Goal: Task Accomplishment & Management: Manage account settings

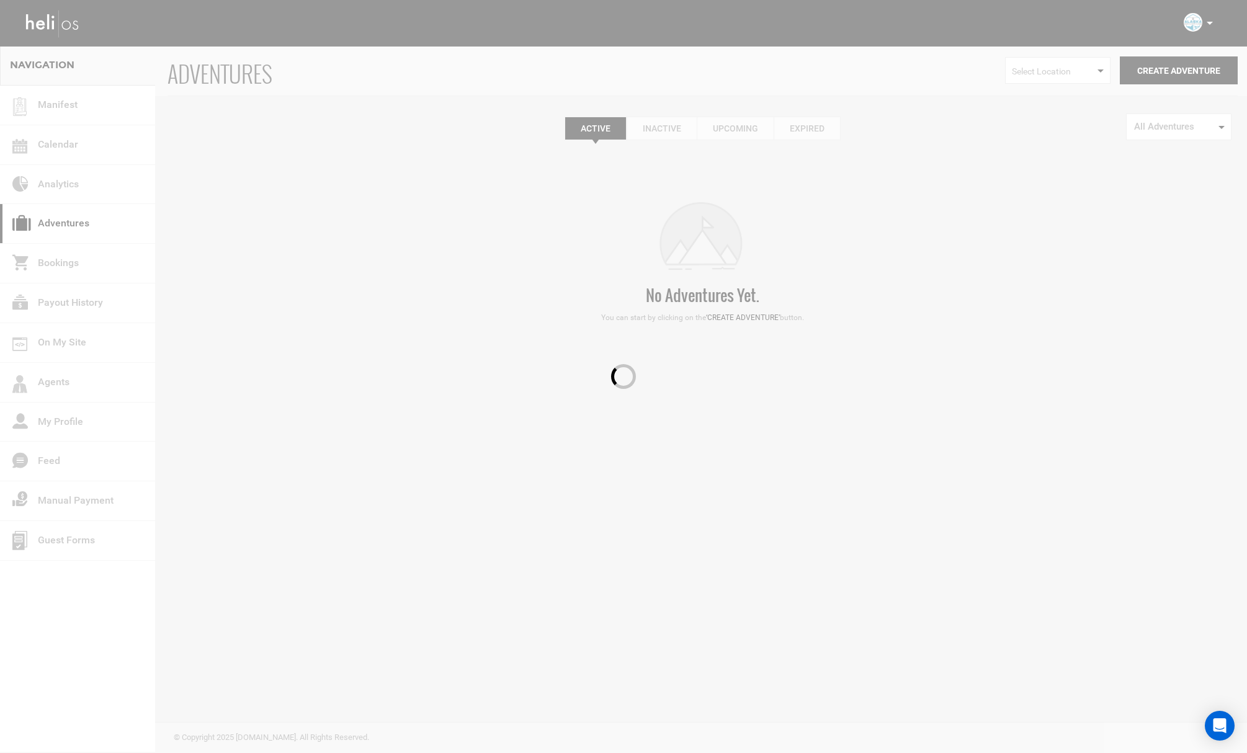
click at [65, 143] on div at bounding box center [623, 376] width 1247 height 753
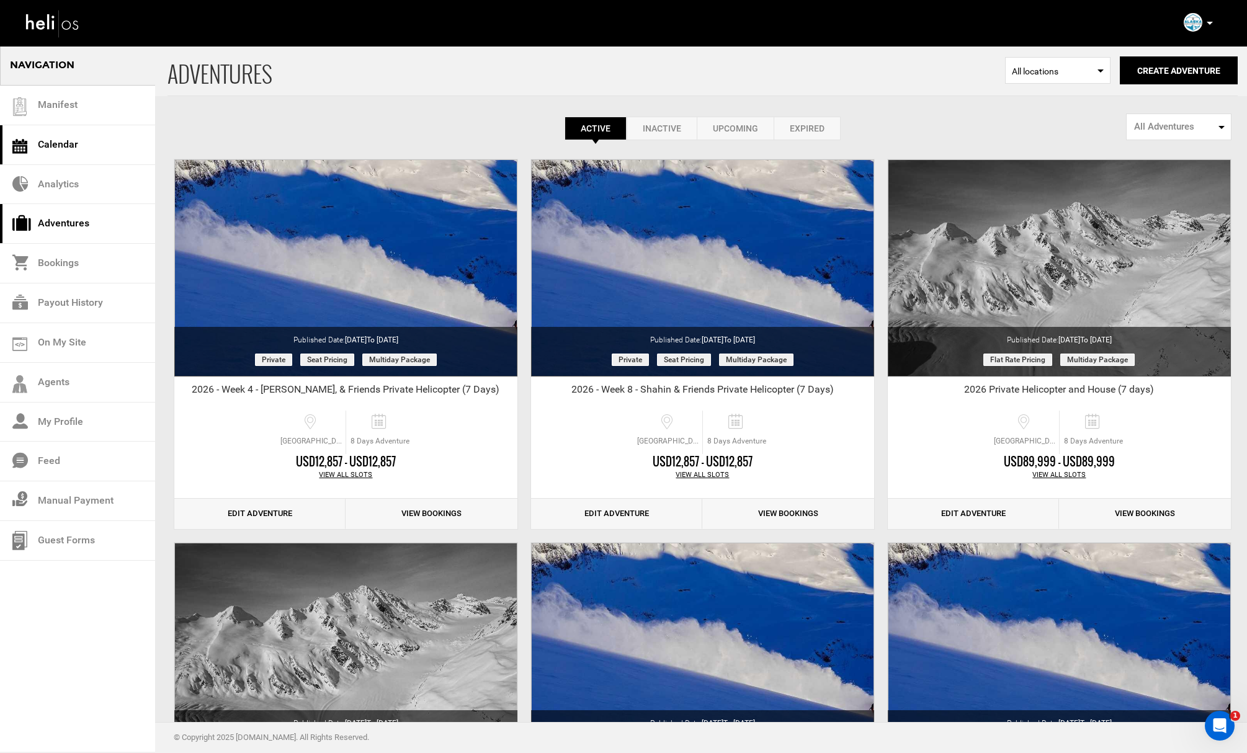
click at [74, 145] on link "Calendar" at bounding box center [77, 145] width 155 height 40
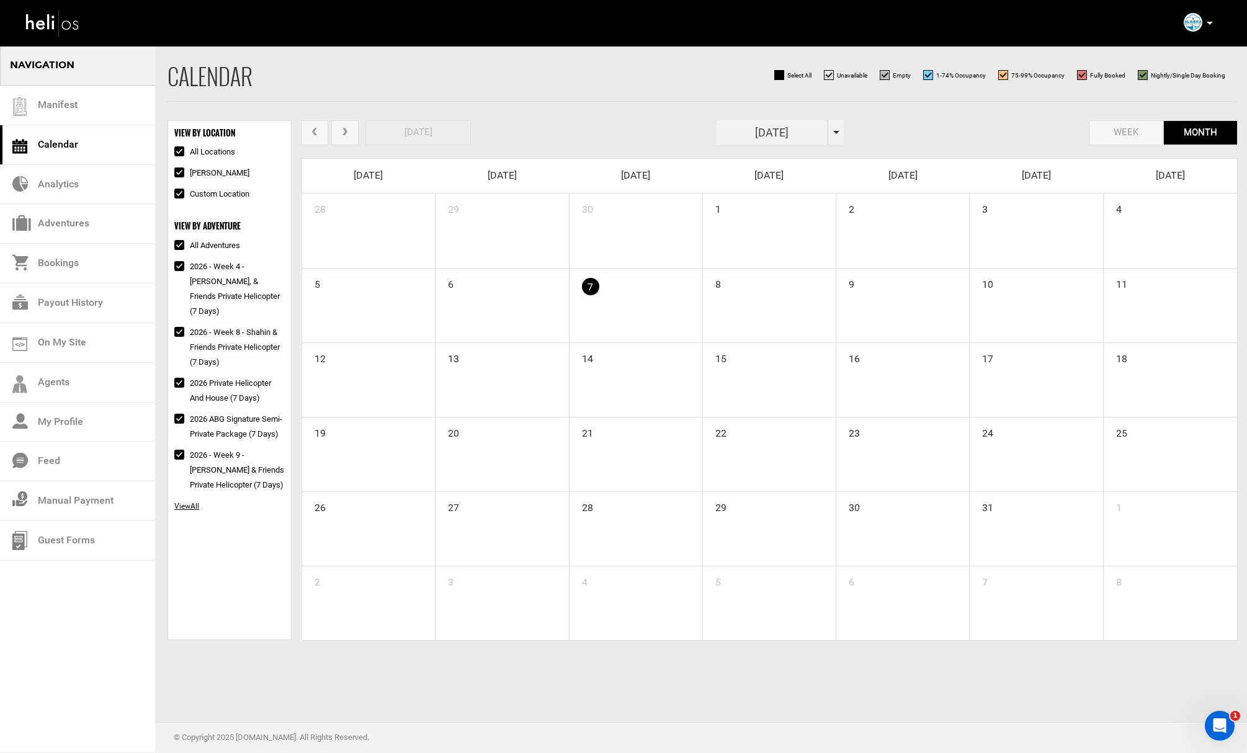
click at [811, 135] on input "[DATE]" at bounding box center [772, 132] width 112 height 24
click at [842, 160] on th "»" at bounding box center [837, 158] width 19 height 19
click at [779, 192] on span "Feb" at bounding box center [768, 188] width 28 height 33
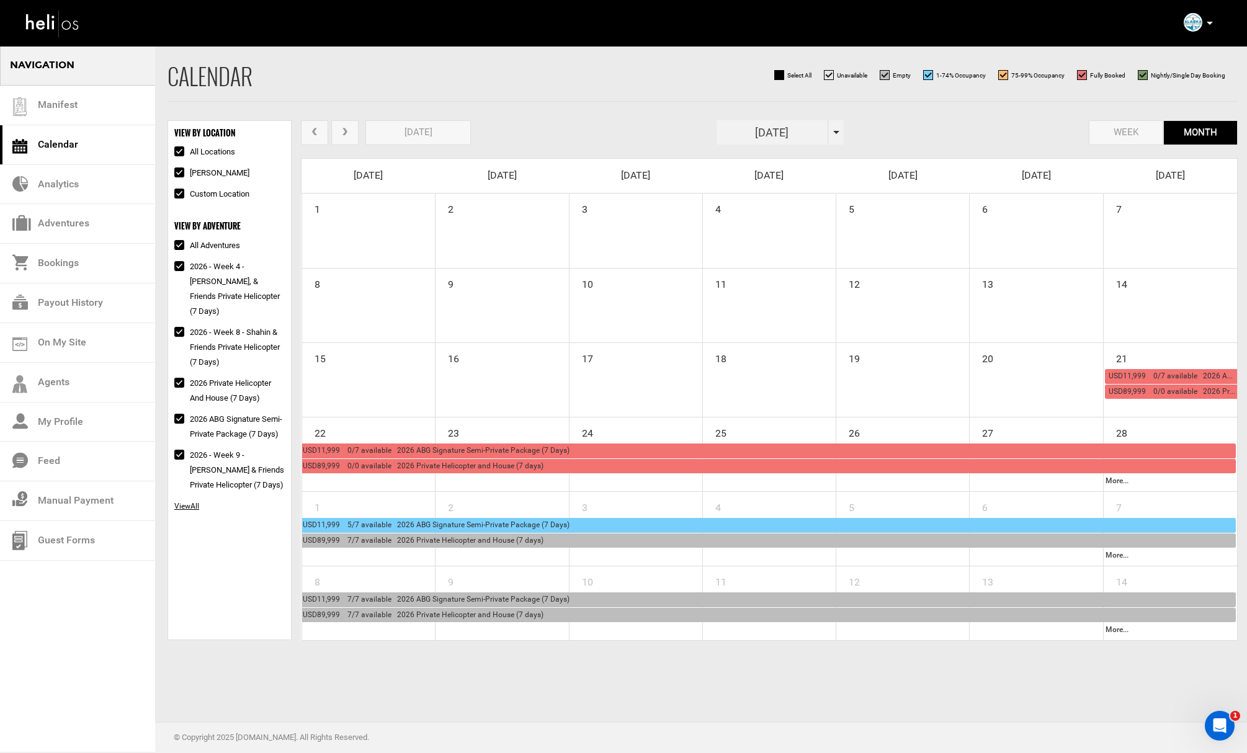
click at [424, 449] on span "USD11,999 0/7 available 2026 ABG Signature Semi-Private Package (7 Days)" at bounding box center [436, 450] width 267 height 9
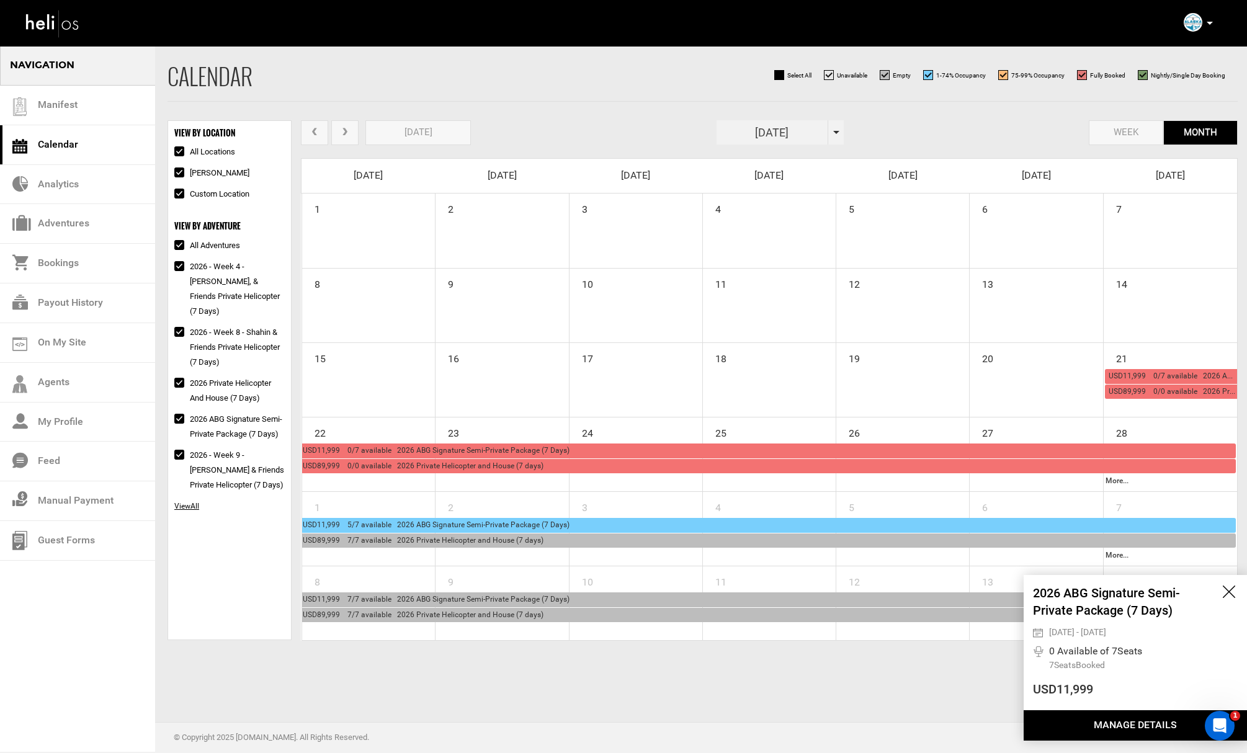
click at [1090, 713] on button "Manage Details" at bounding box center [1134, 725] width 223 height 30
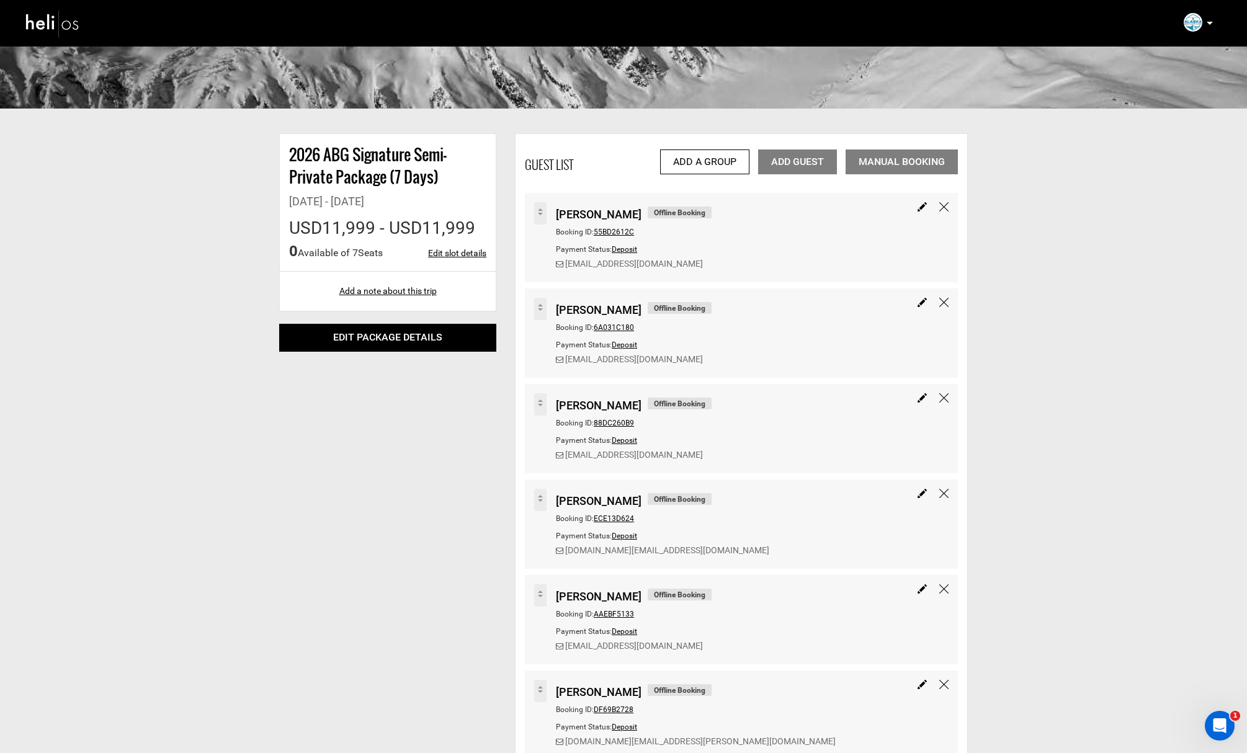
scroll to position [95, 0]
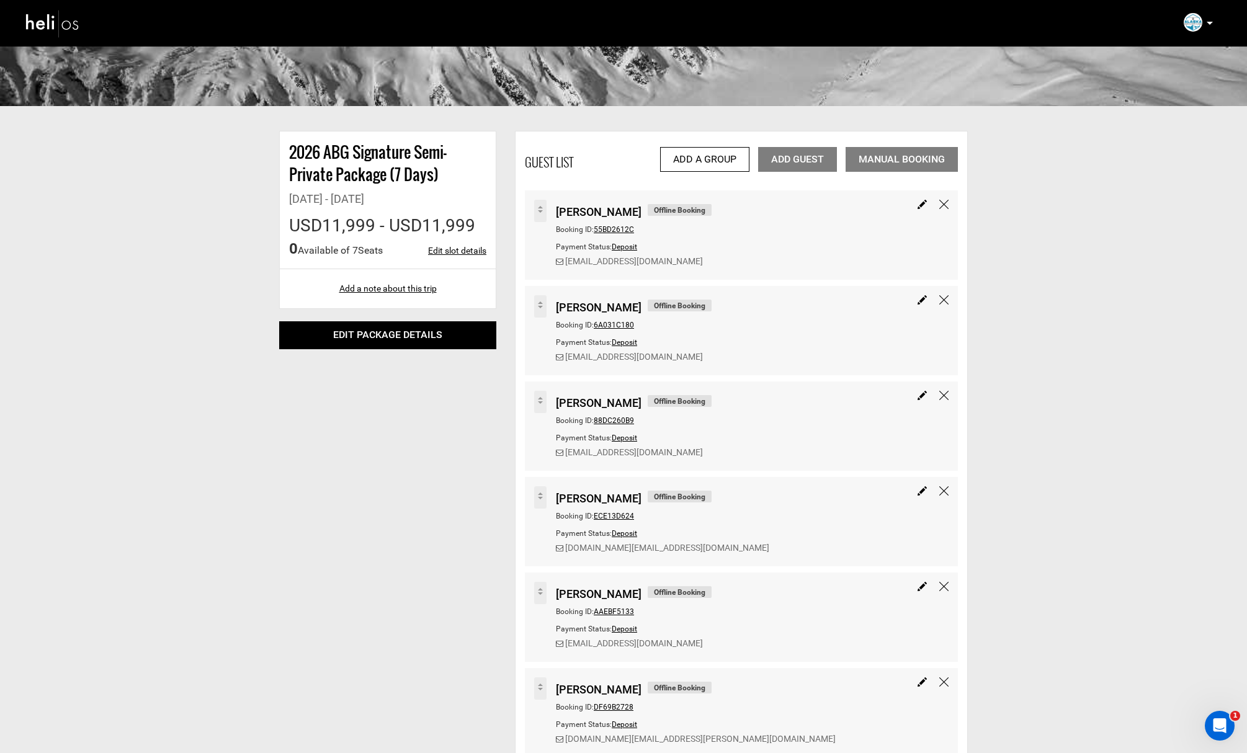
click at [612, 514] on span "ECE13D624" at bounding box center [614, 516] width 40 height 9
click at [616, 514] on span "ECE13D624" at bounding box center [614, 516] width 40 height 9
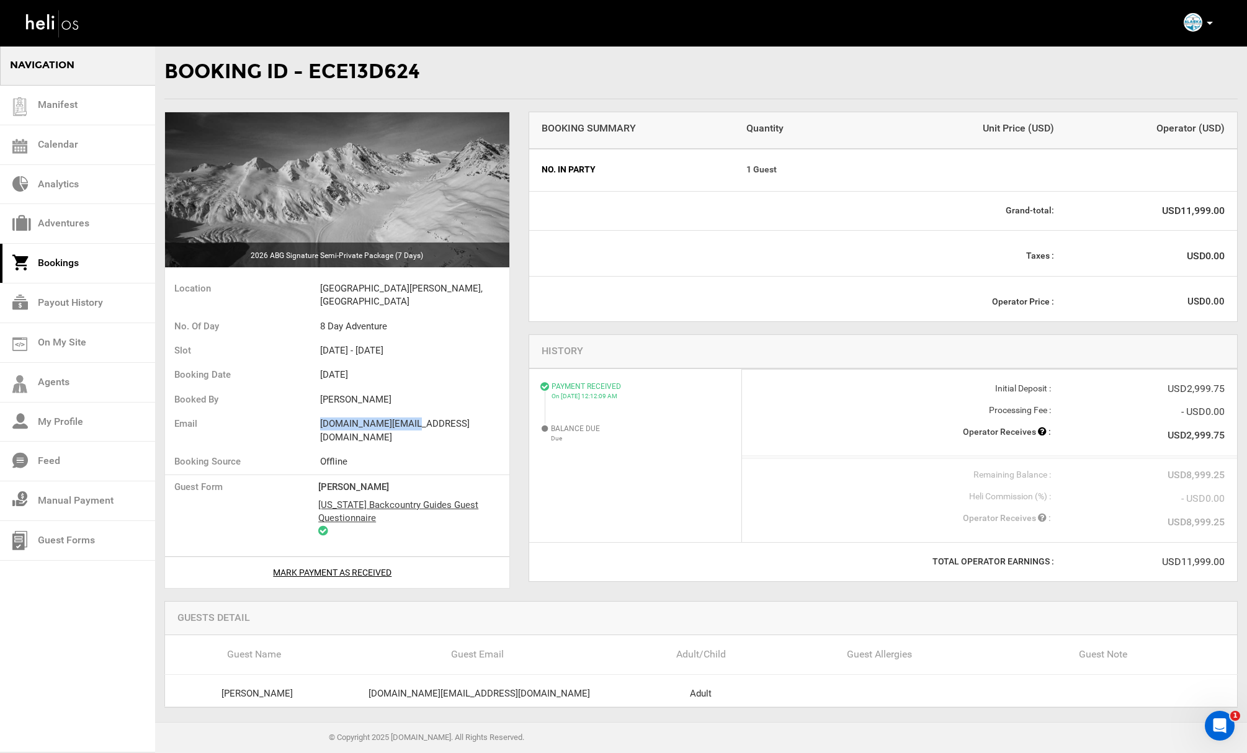
drag, startPoint x: 380, startPoint y: 407, endPoint x: 316, endPoint y: 407, distance: 64.5
click at [316, 407] on ul "Location [GEOGRAPHIC_DATA][PERSON_NAME], [GEOGRAPHIC_DATA] No. of Day 8 Day Adv…" at bounding box center [337, 415] width 344 height 283
copy ul "[DOMAIN_NAME][EMAIL_ADDRESS][DOMAIN_NAME]"
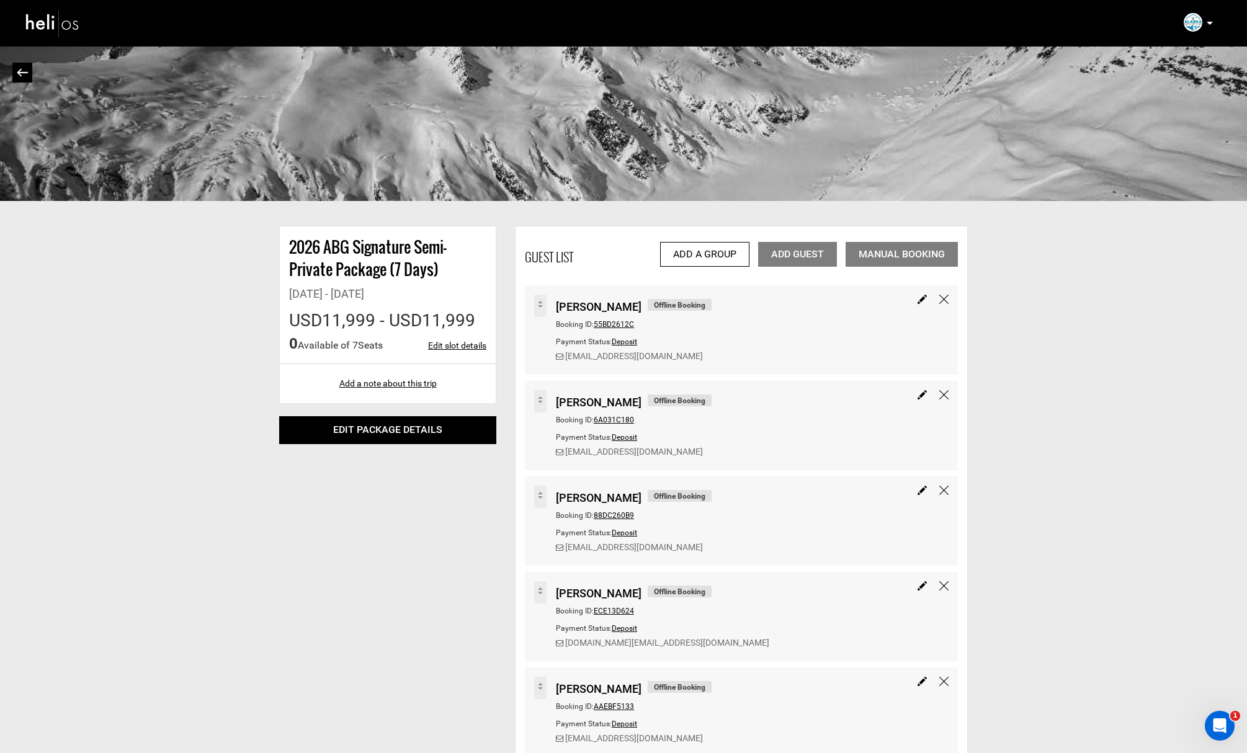
click at [919, 583] on img at bounding box center [921, 585] width 9 height 9
type input "[PERSON_NAME]"
type input "11999"
select select "1"
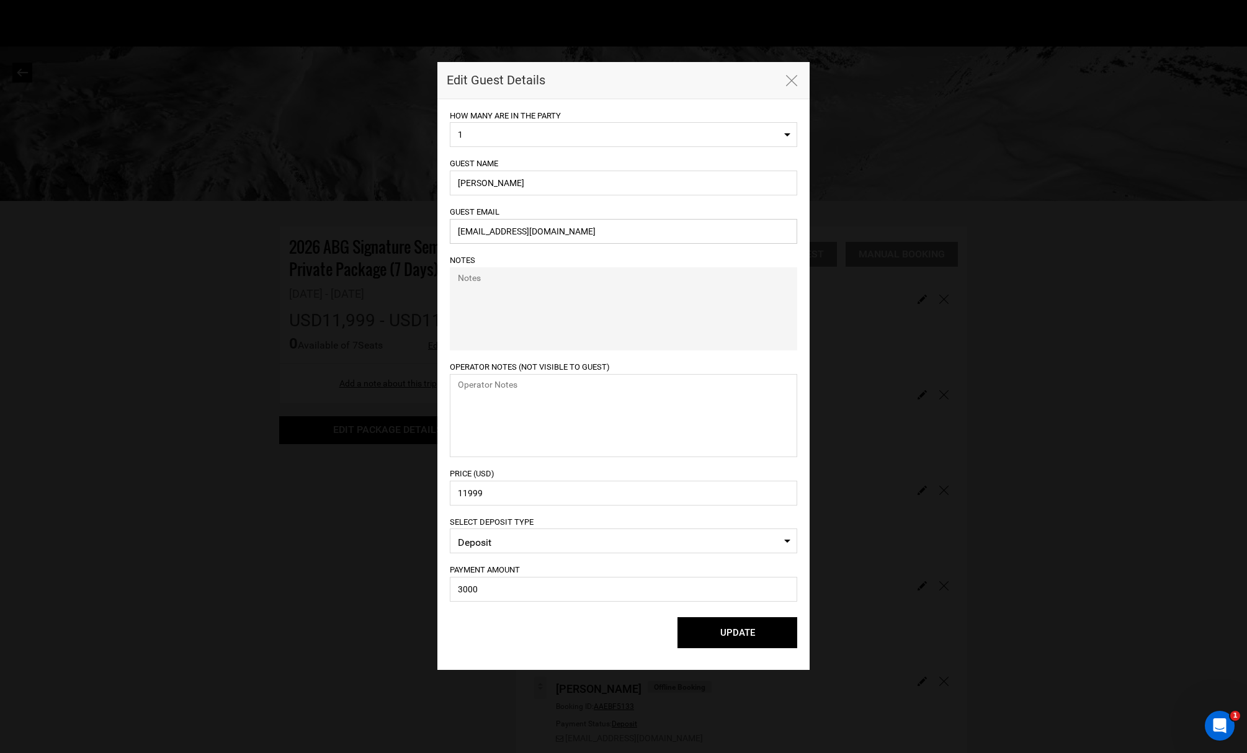
click at [486, 226] on input "[EMAIL_ADDRESS][DOMAIN_NAME]" at bounding box center [623, 231] width 347 height 25
paste input "[DOMAIN_NAME][EMAIL_ADDRESS]"
type input "[DOMAIN_NAME][EMAIL_ADDRESS][DOMAIN_NAME]"
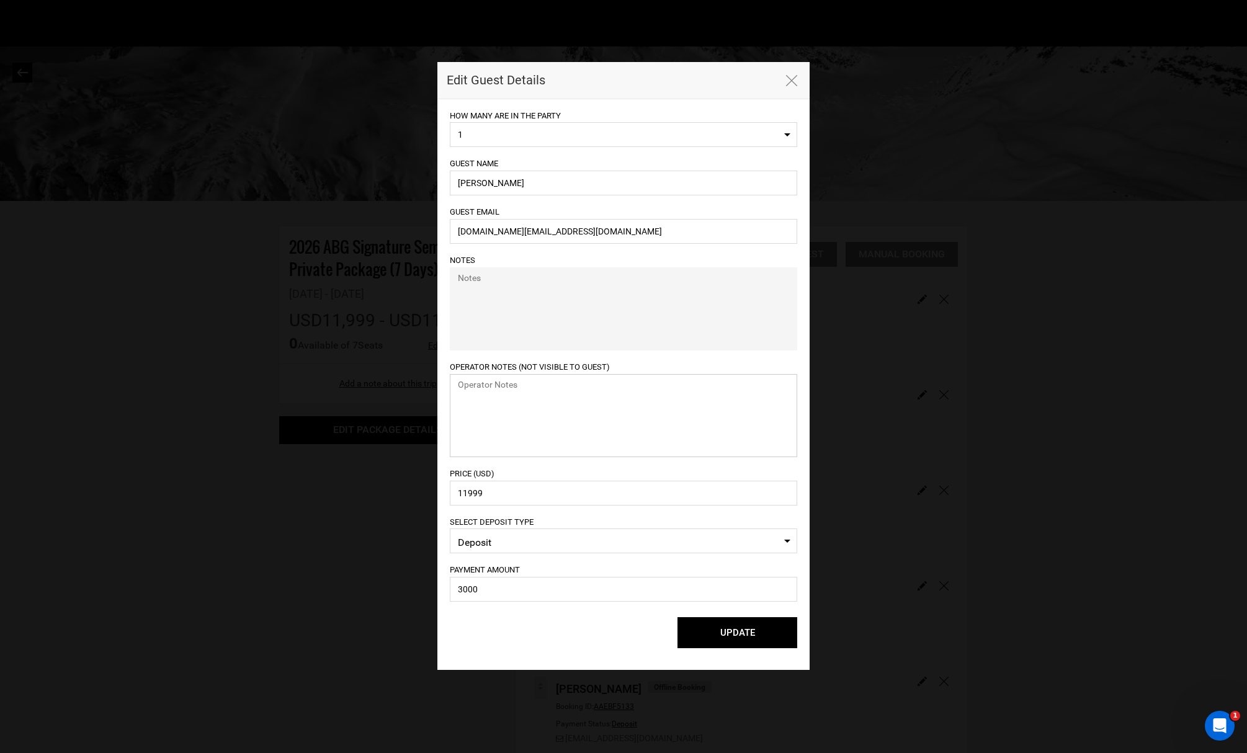
click at [593, 442] on textarea at bounding box center [623, 415] width 347 height 83
click at [515, 592] on input "3000" at bounding box center [623, 589] width 347 height 25
drag, startPoint x: 460, startPoint y: 585, endPoint x: 446, endPoint y: 585, distance: 13.6
click at [446, 585] on div "HOW MANY ARE IN THE PARTY 1 0 1 2 0 1 2 Please select how many are in the party…" at bounding box center [623, 384] width 372 height 571
type input "6934.75"
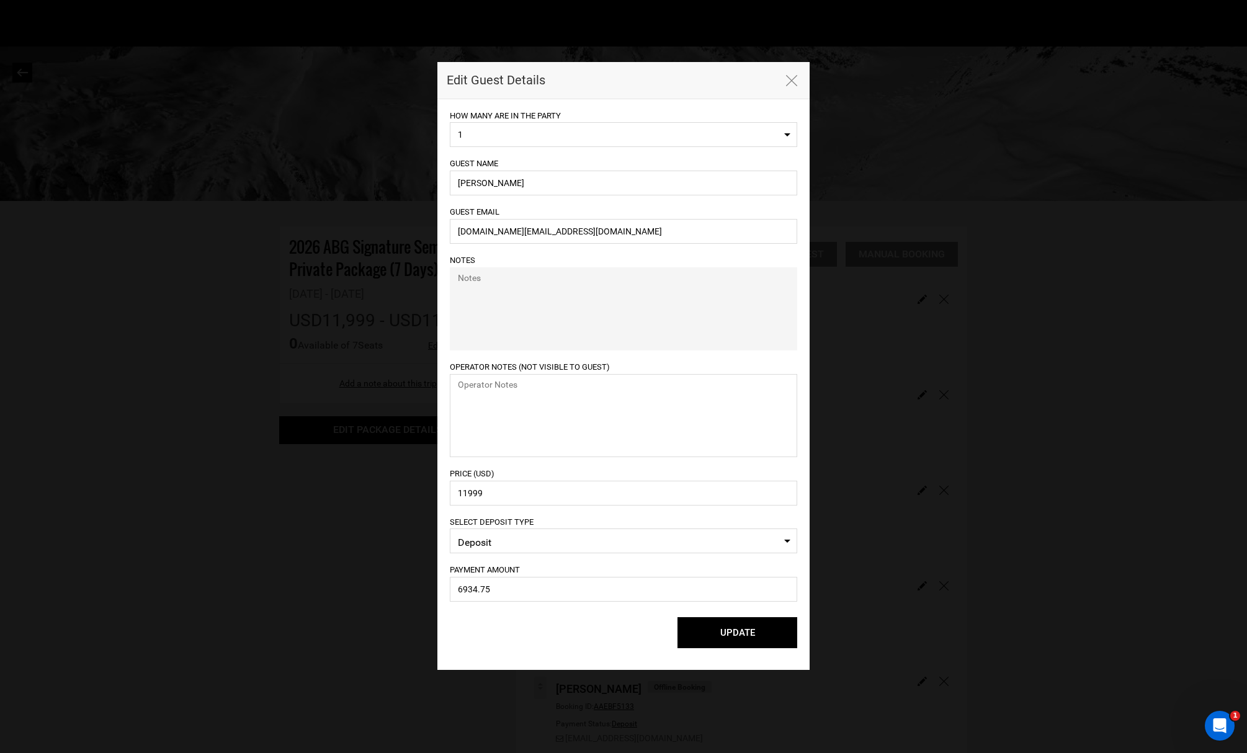
click at [540, 648] on div "UPDATE Please select lodging for all." at bounding box center [623, 630] width 347 height 56
click at [731, 630] on button "UPDATE" at bounding box center [737, 632] width 120 height 31
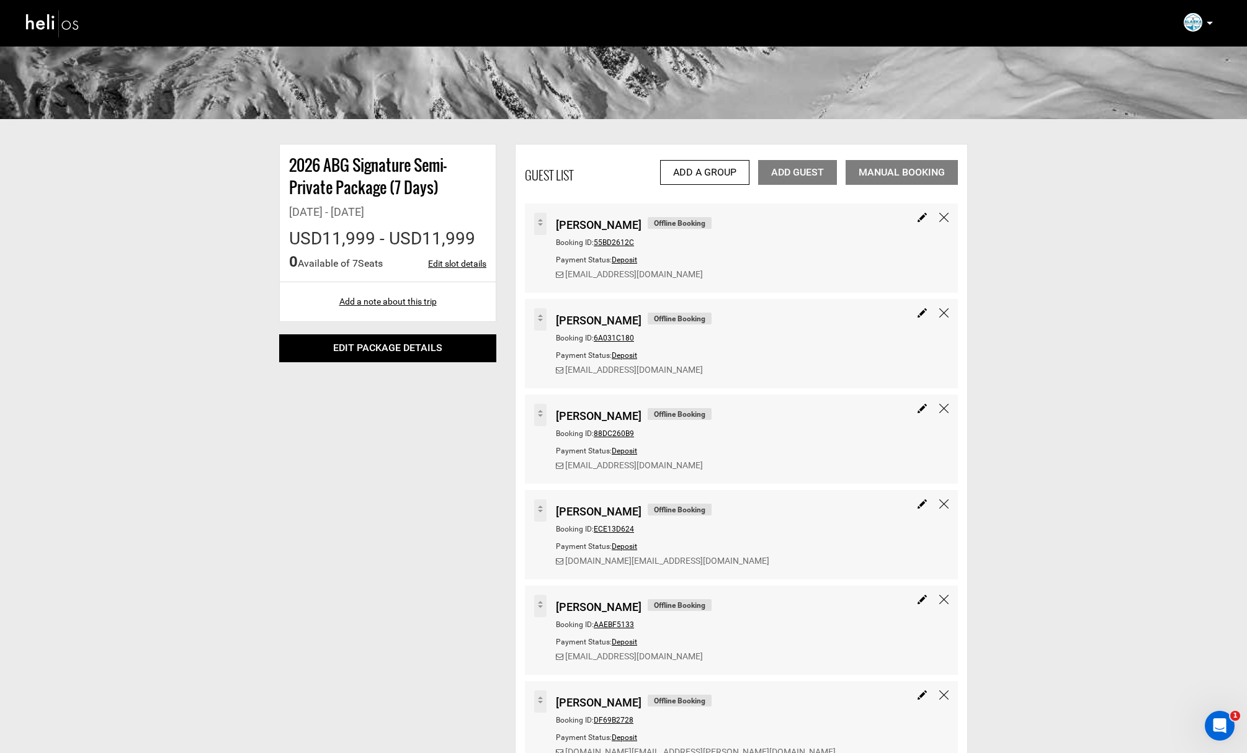
scroll to position [81, 0]
click at [613, 530] on span "ECE13D624" at bounding box center [614, 529] width 40 height 9
